Goal: Entertainment & Leisure: Browse casually

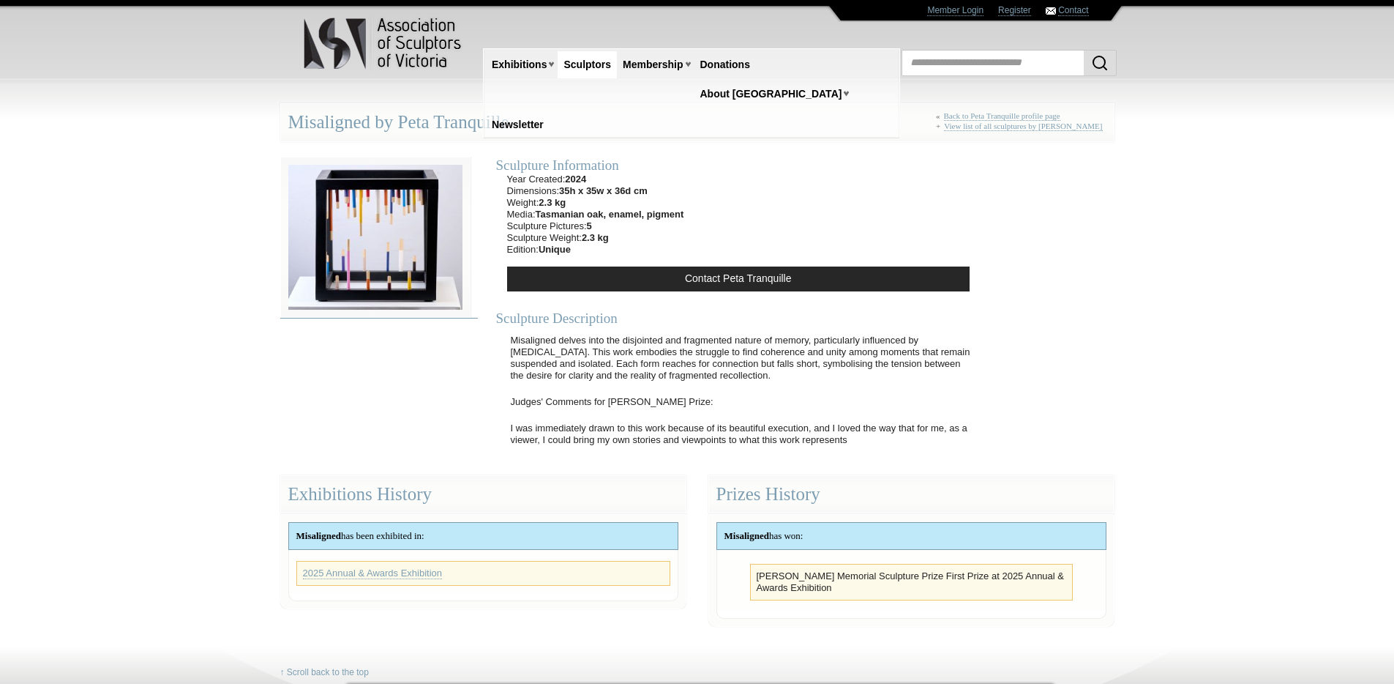
click at [419, 254] on img at bounding box center [375, 237] width 190 height 161
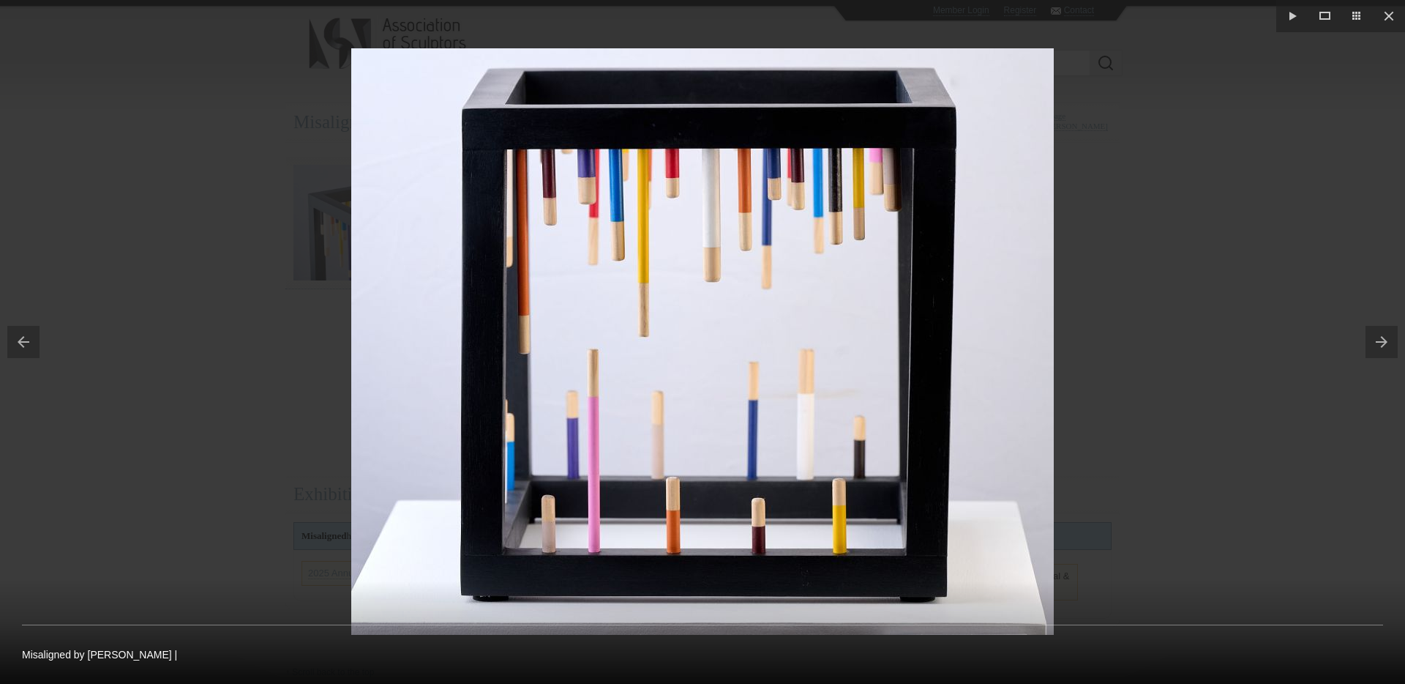
click at [1387, 338] on button at bounding box center [1386, 341] width 40 height 73
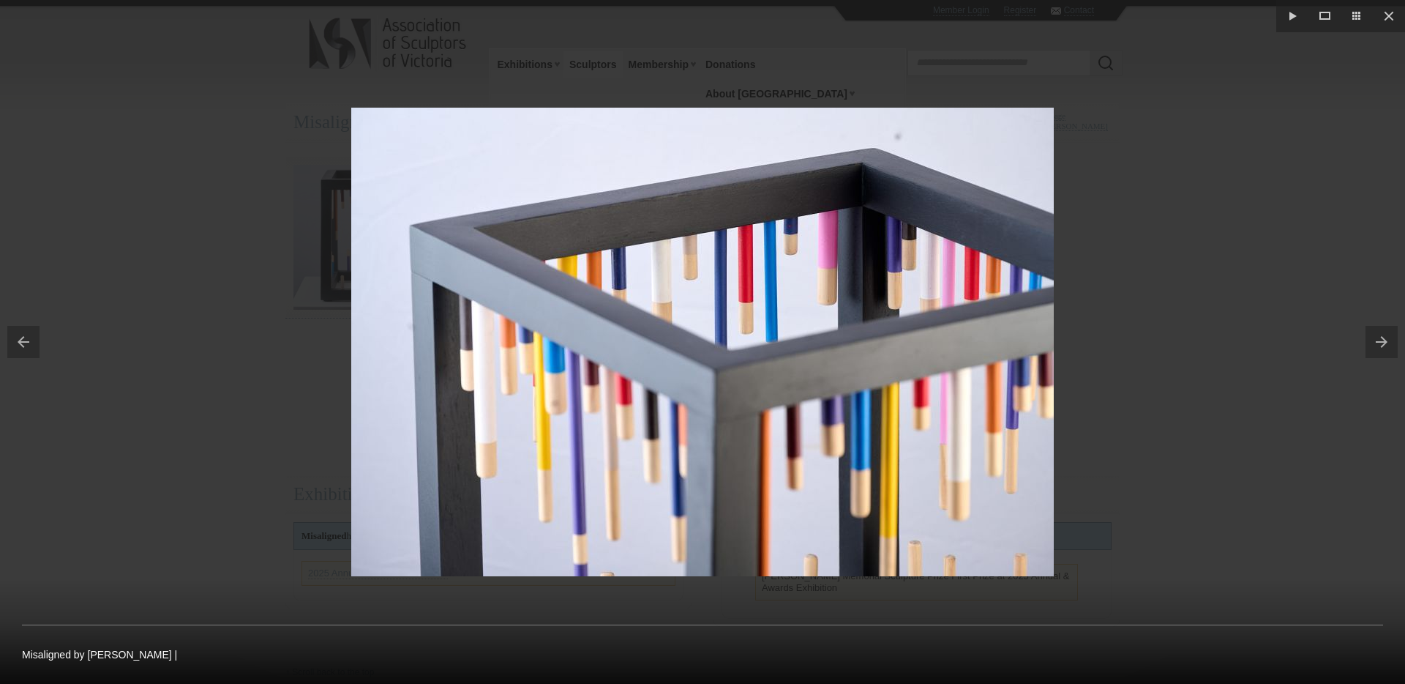
click at [1387, 340] on button at bounding box center [1386, 341] width 40 height 73
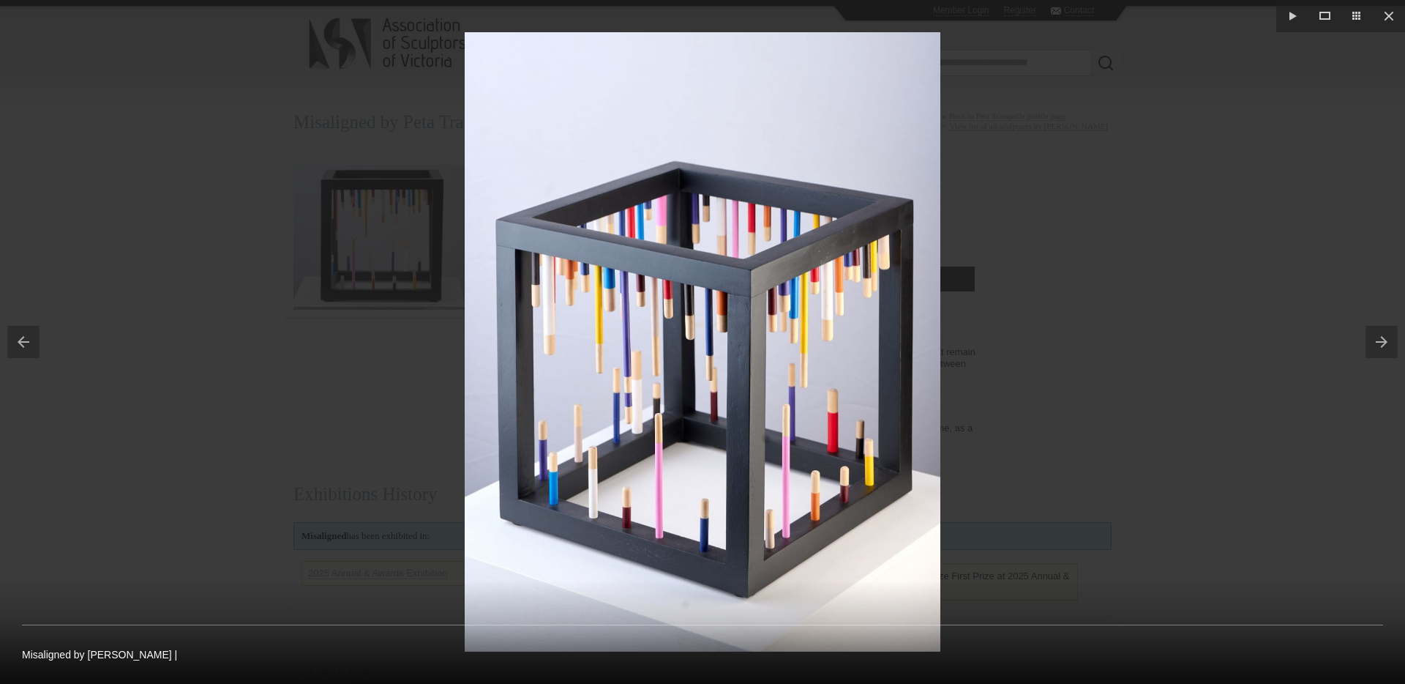
click at [1387, 340] on button at bounding box center [1386, 341] width 40 height 73
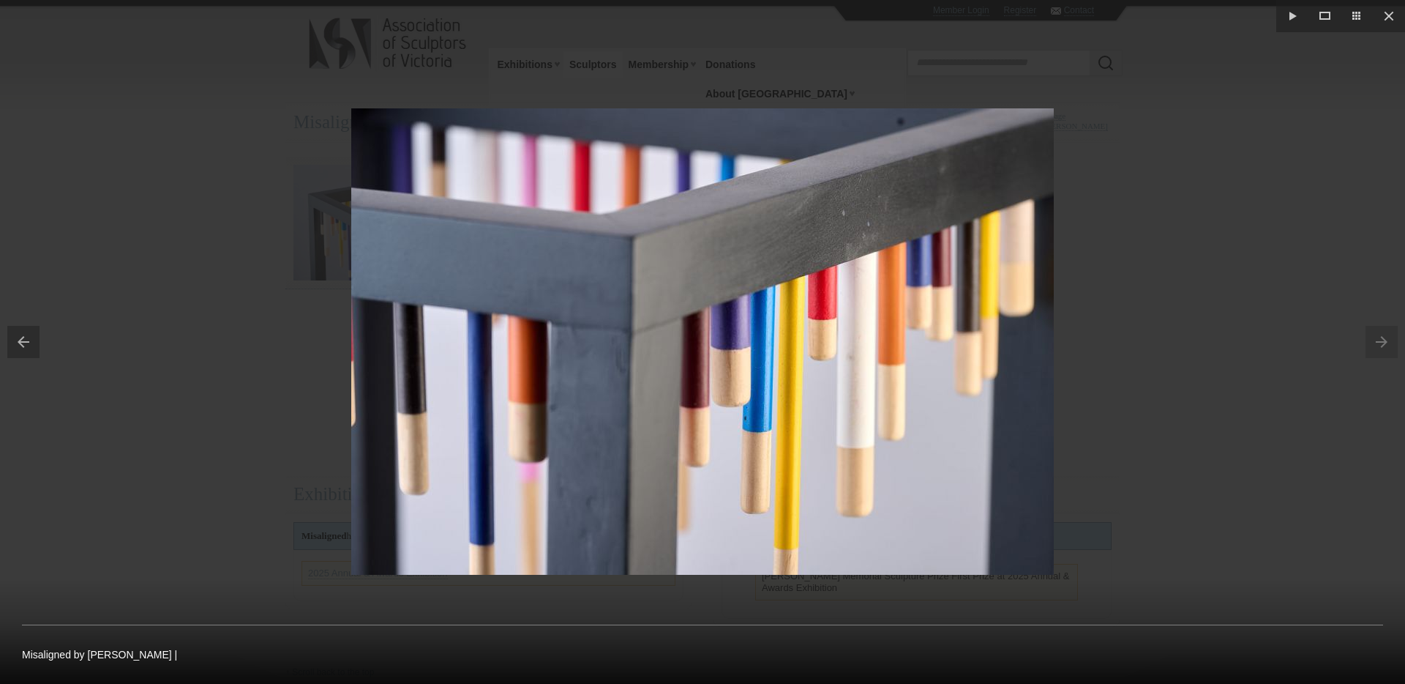
click at [19, 341] on button at bounding box center [20, 341] width 40 height 73
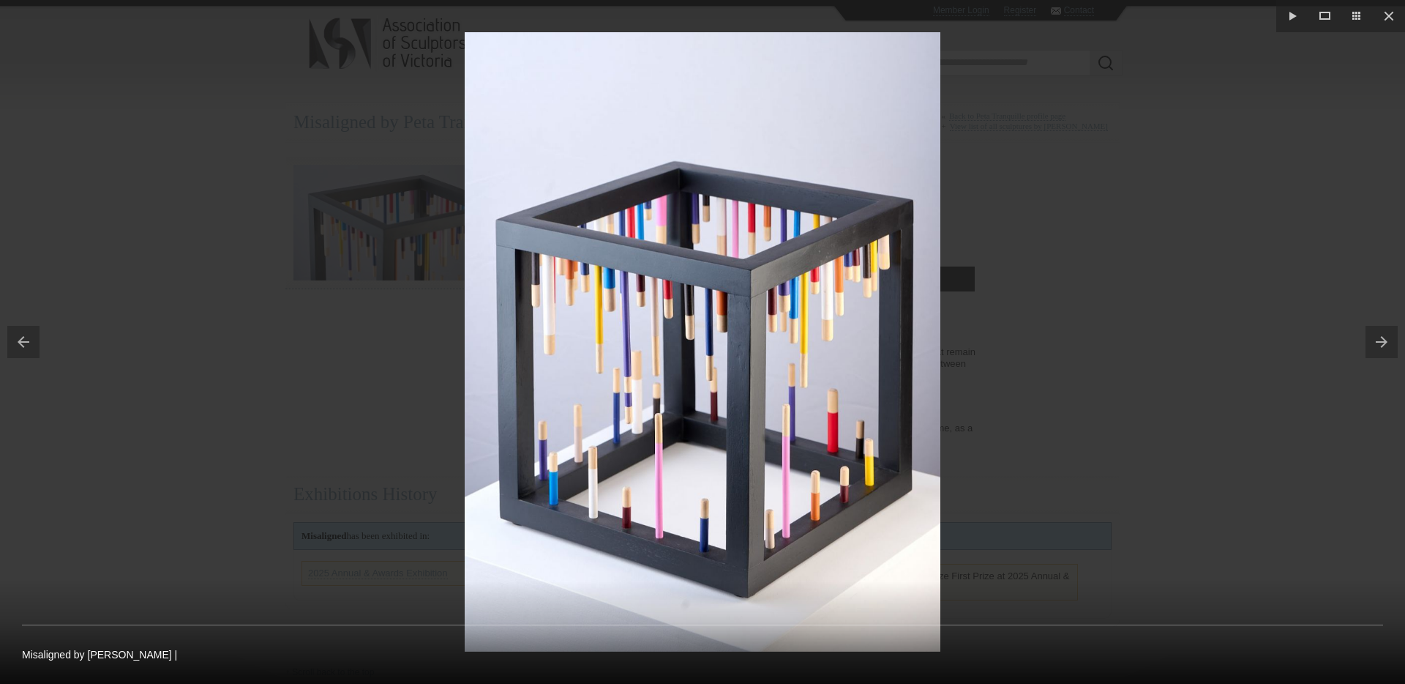
click at [19, 341] on button at bounding box center [20, 341] width 40 height 73
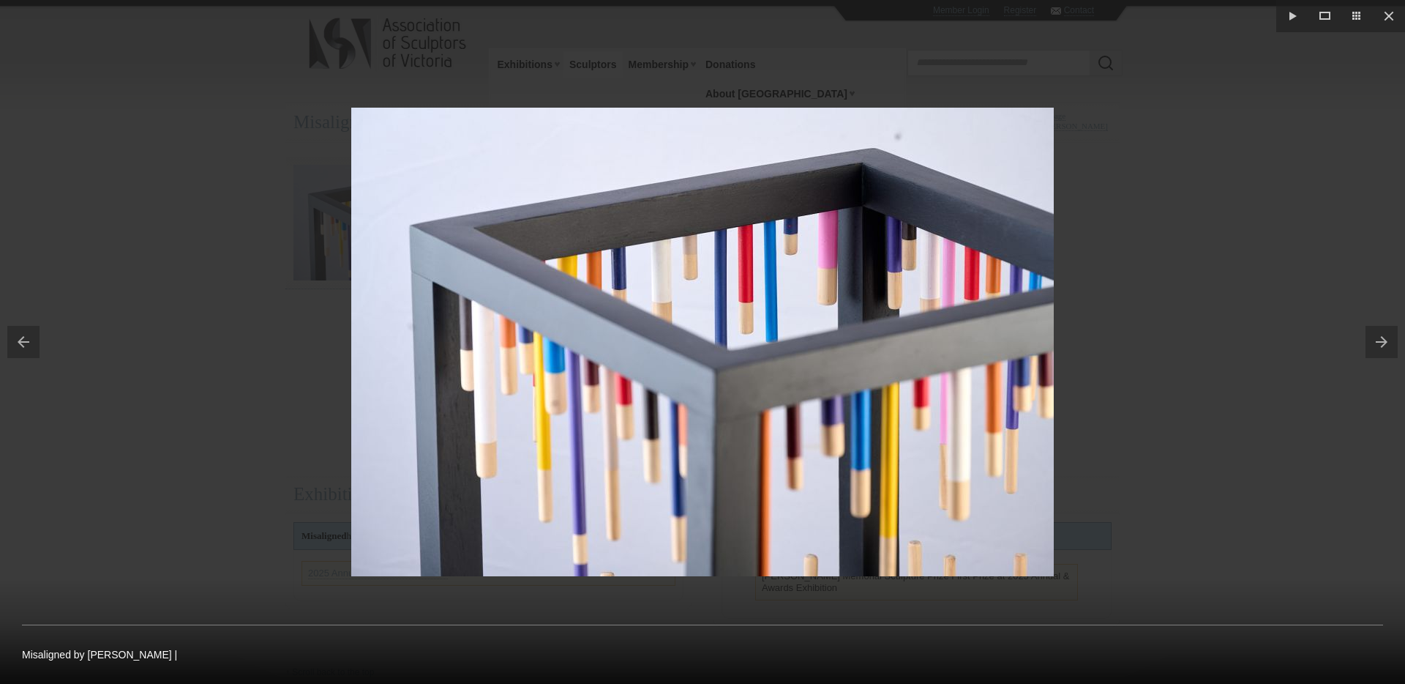
click at [19, 341] on button at bounding box center [20, 341] width 40 height 73
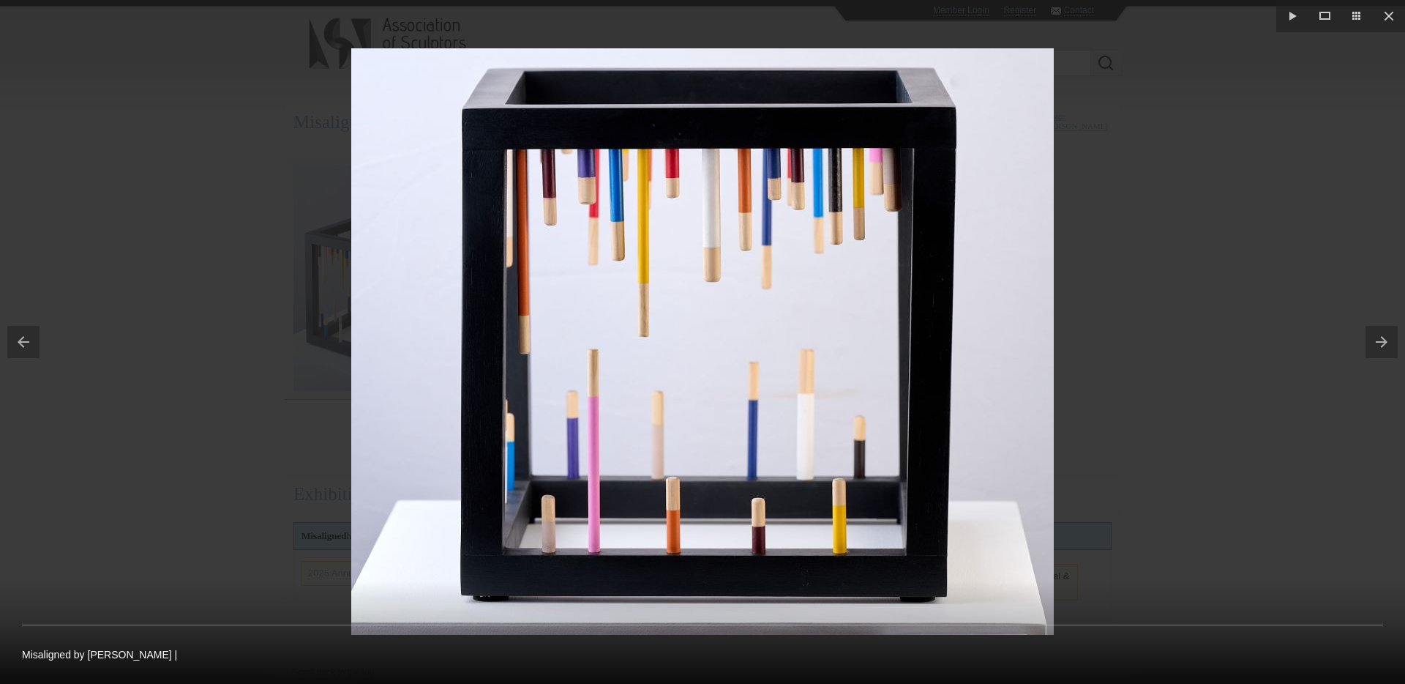
click at [19, 341] on button at bounding box center [20, 341] width 40 height 73
